Goal: Task Accomplishment & Management: Use online tool/utility

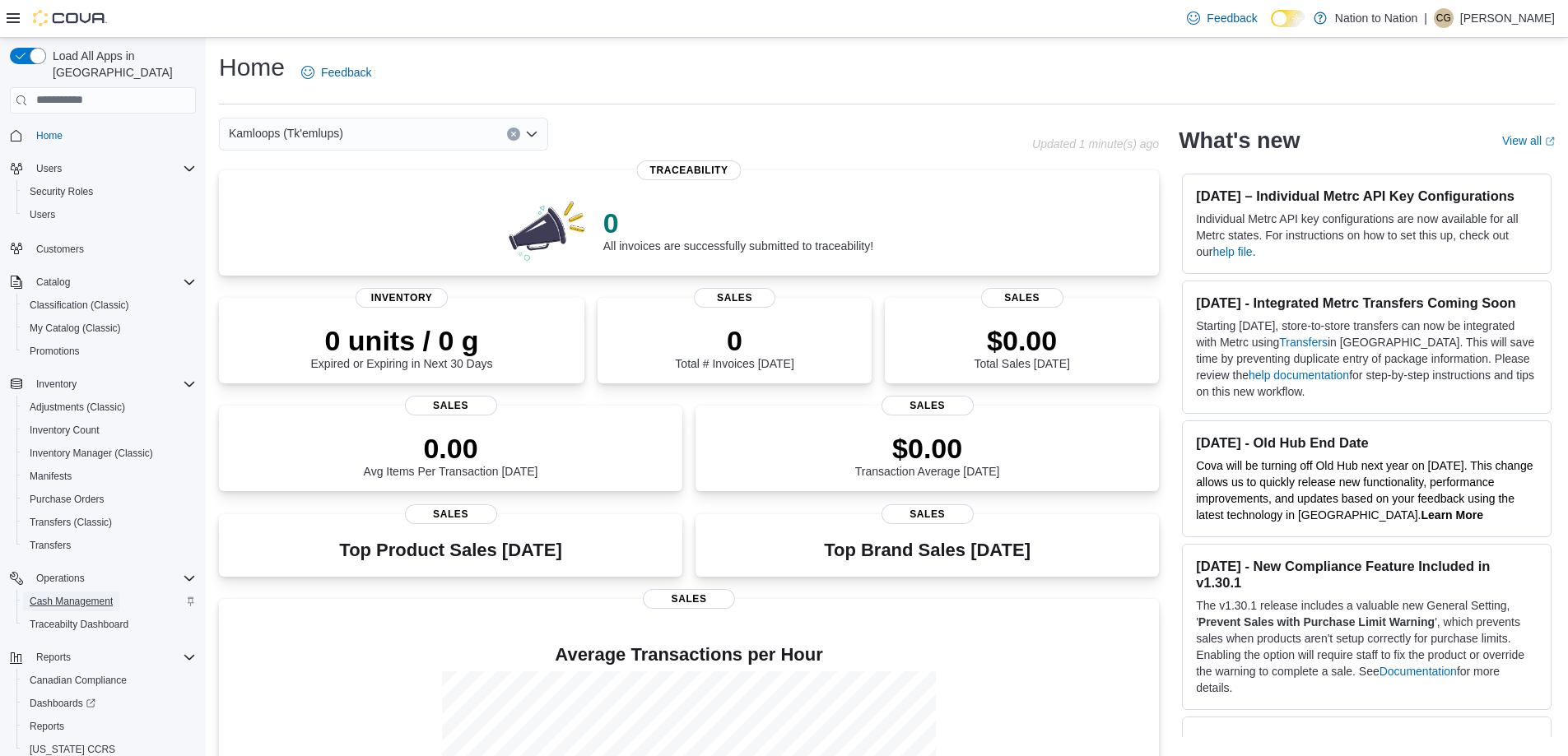
click at [43, 594] on span "Cash Management" at bounding box center [70, 601] width 83 height 13
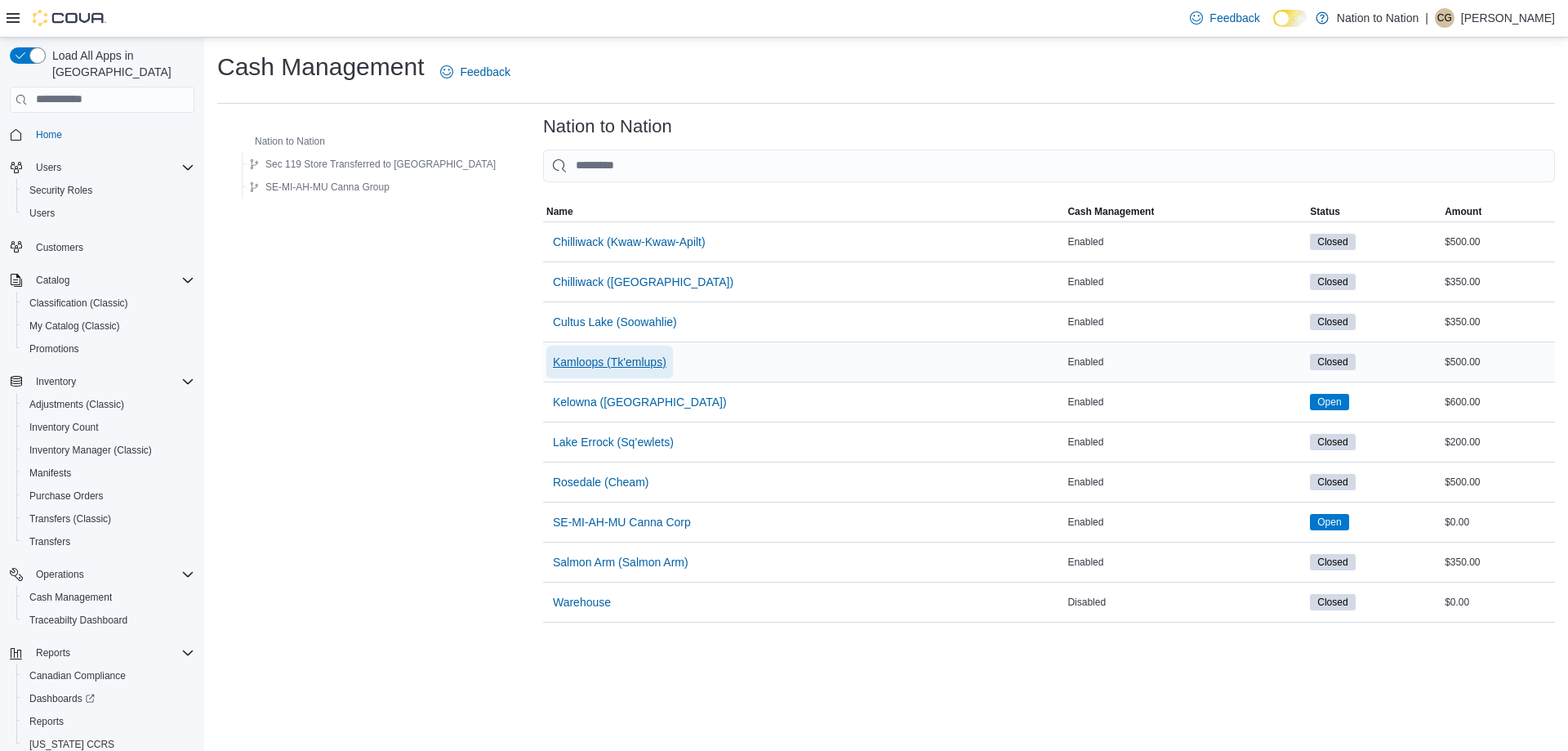
click at [553, 364] on span "Kamloops (Tk'emlups)" at bounding box center [609, 361] width 113 height 16
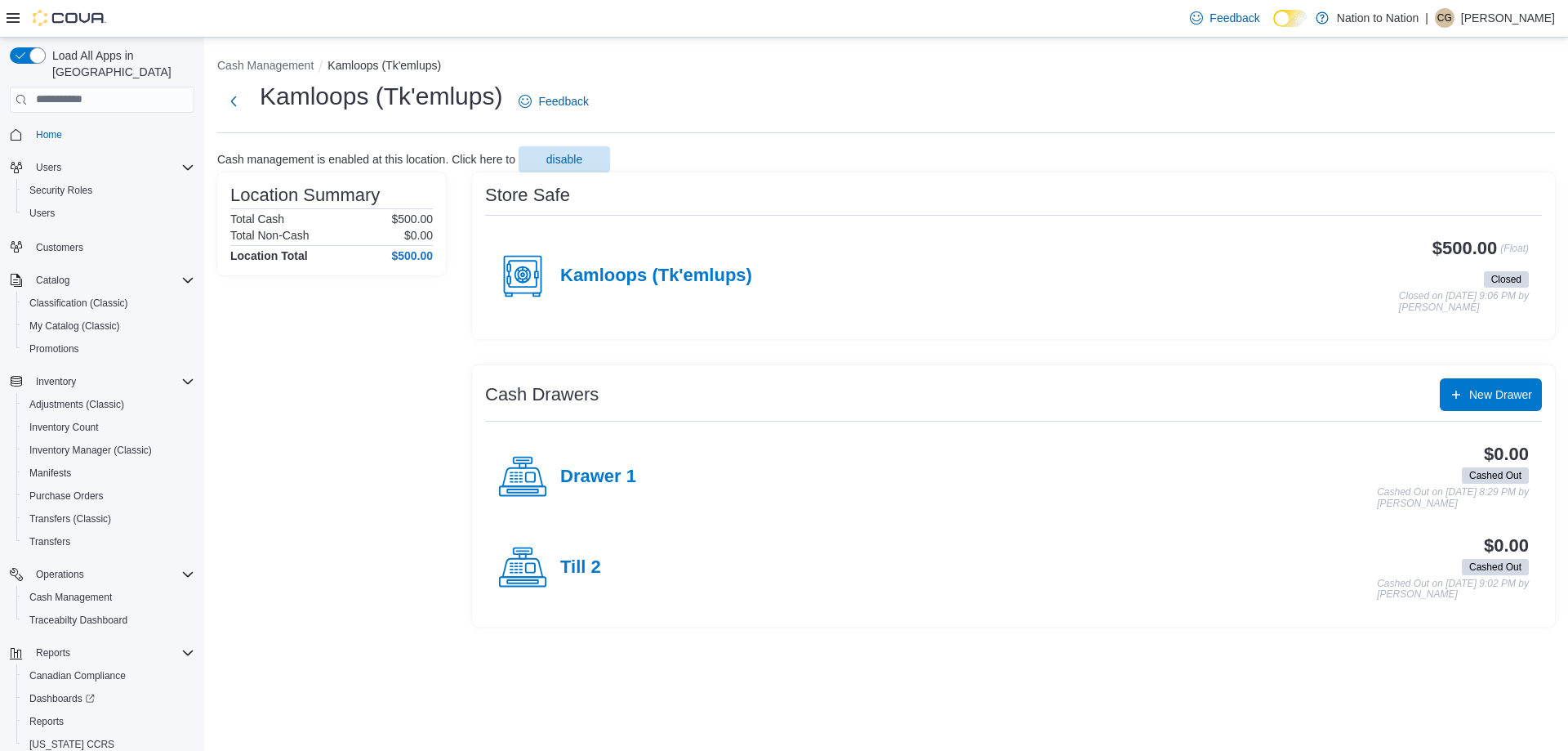
click at [609, 259] on div "Kamloops (Tk'emlups)" at bounding box center [625, 276] width 254 height 49
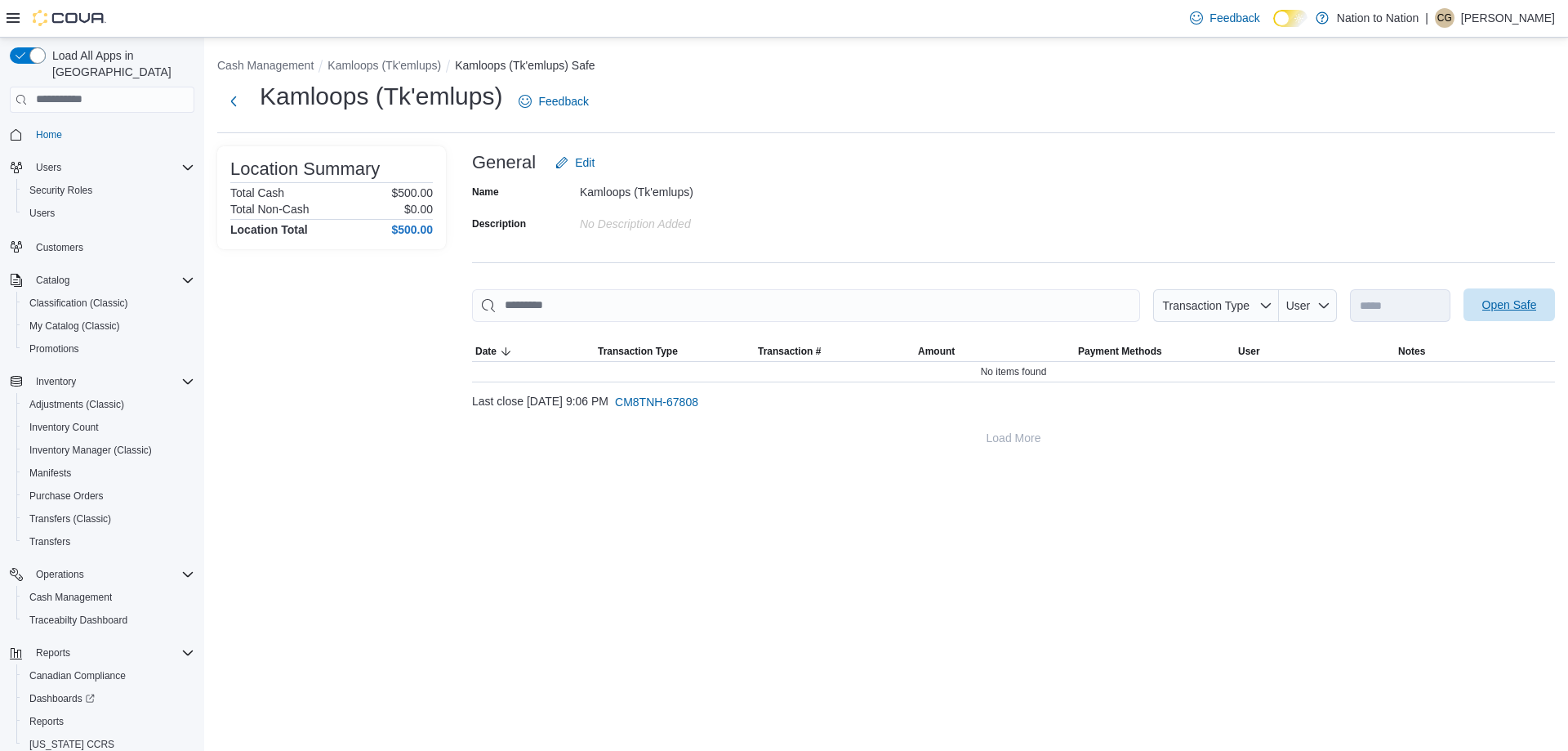
click at [1519, 300] on span "Open Safe" at bounding box center [1509, 304] width 55 height 16
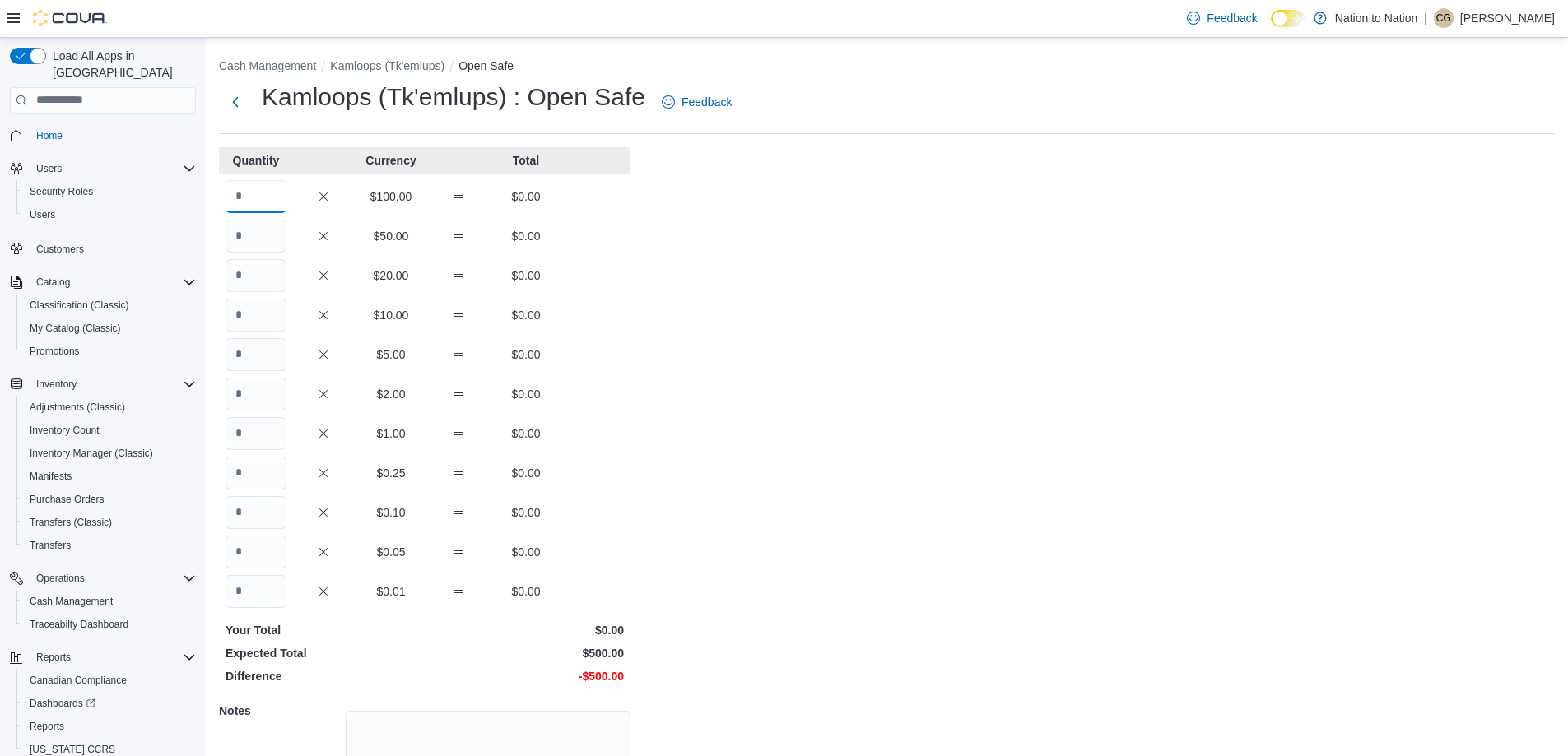
click at [260, 184] on input "Quantity" at bounding box center [255, 197] width 61 height 33
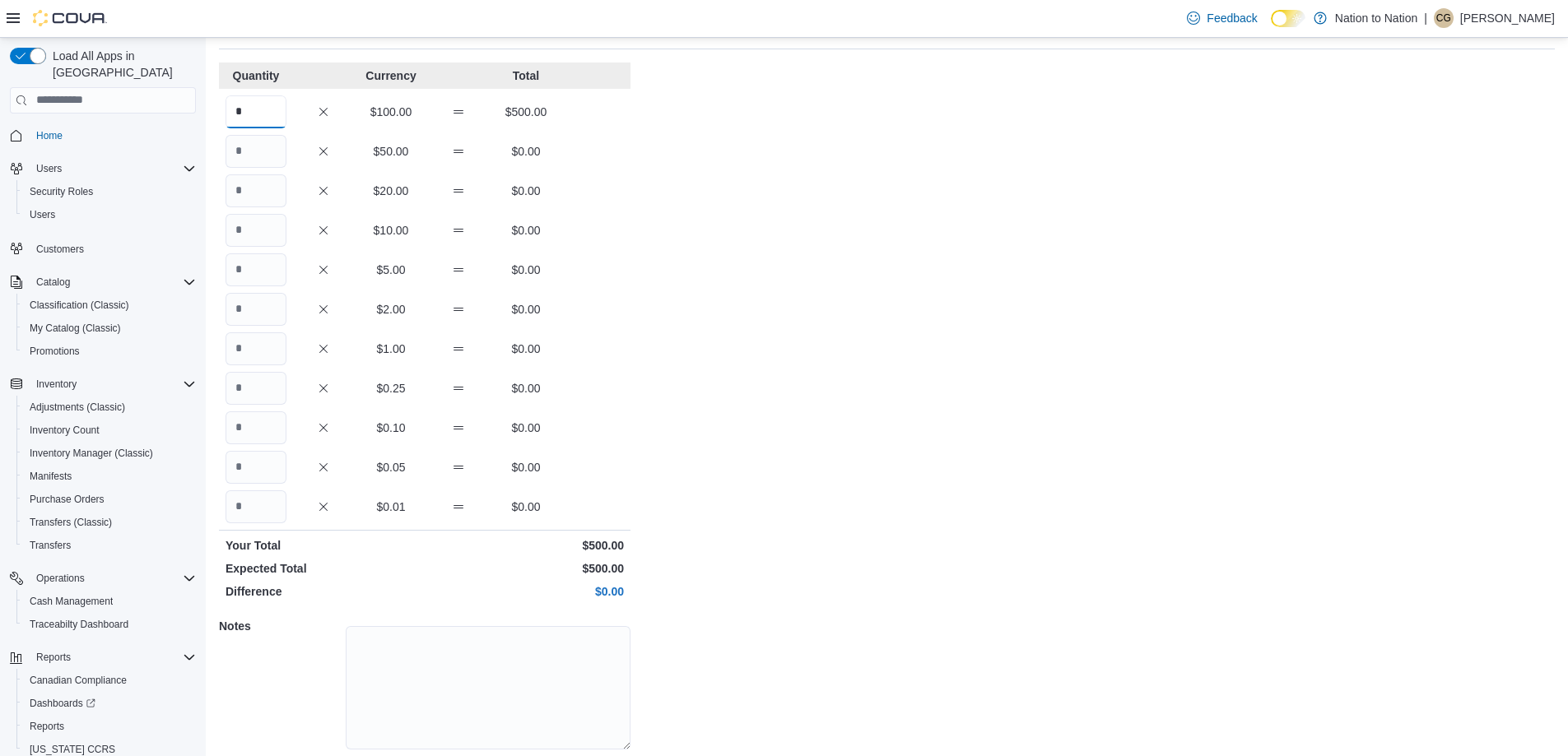
scroll to position [140, 0]
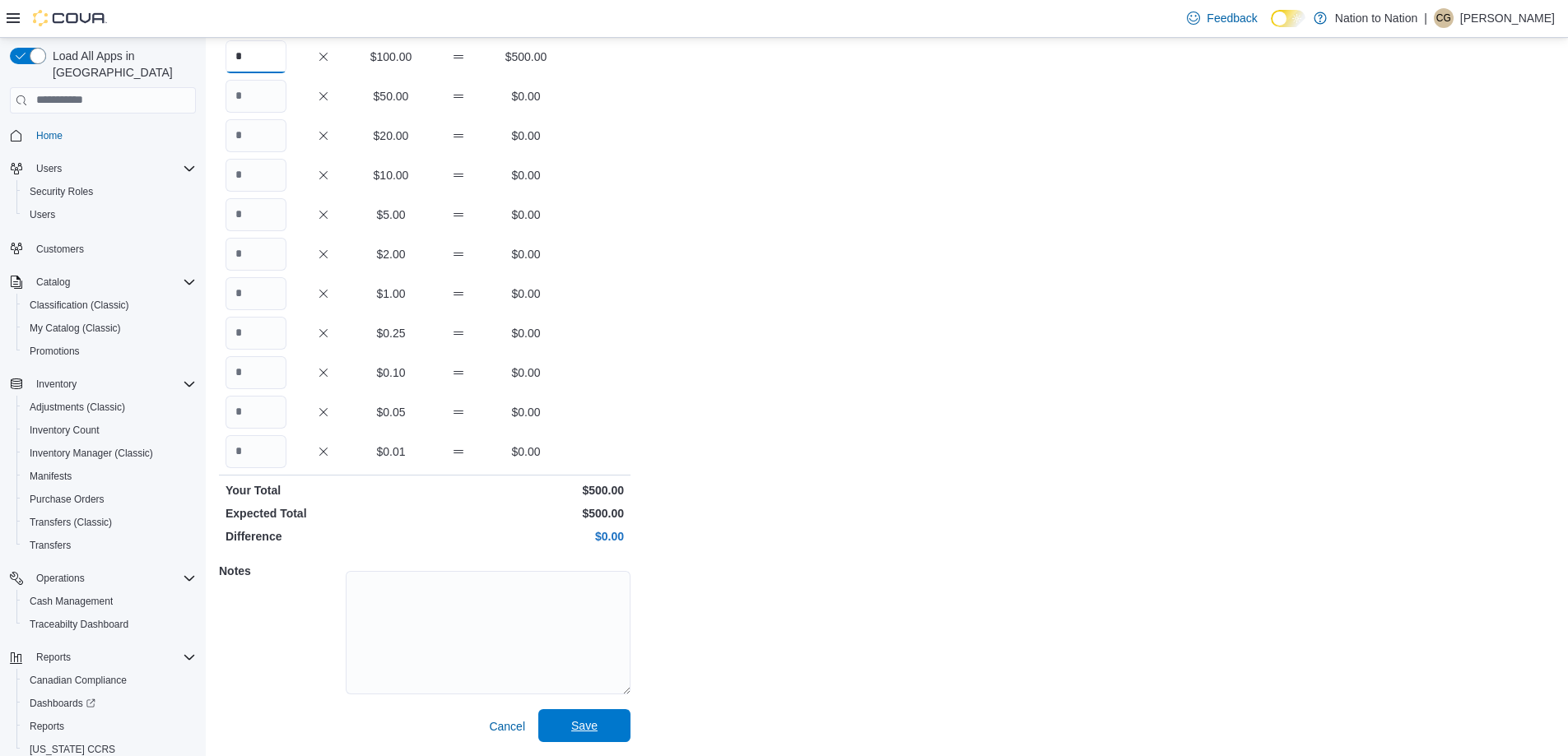
type input "*"
click at [574, 729] on span "Save" at bounding box center [584, 725] width 27 height 16
